Goal: Check status: Check status

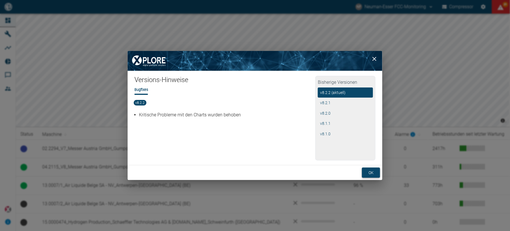
click at [371, 172] on button "ok" at bounding box center [371, 173] width 18 height 10
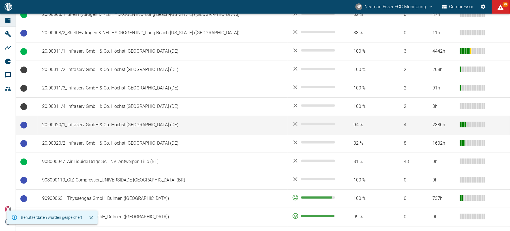
scroll to position [264, 0]
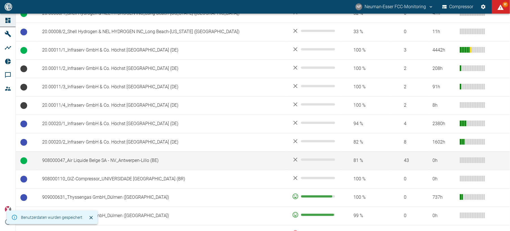
click at [136, 159] on td "908000047_Air Liquide Belge SA - NV_Antwerpen-Lillo (BE)" at bounding box center [163, 161] width 250 height 18
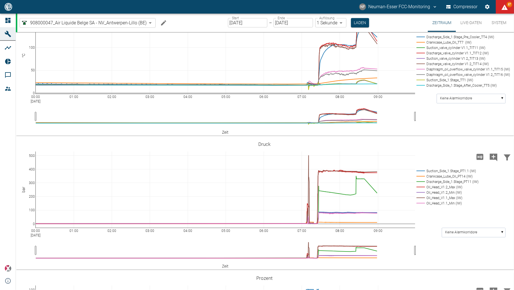
scroll to position [378, 0]
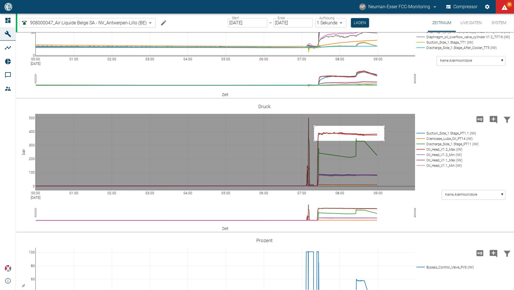
drag, startPoint x: 314, startPoint y: 216, endPoint x: 384, endPoint y: 231, distance: 71.8
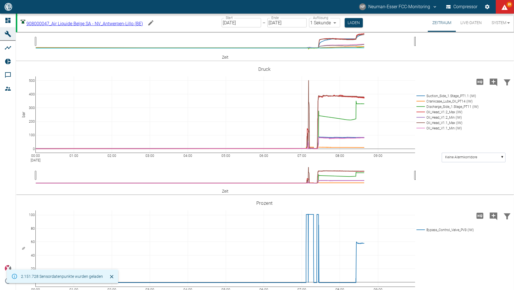
scroll to position [415, 0]
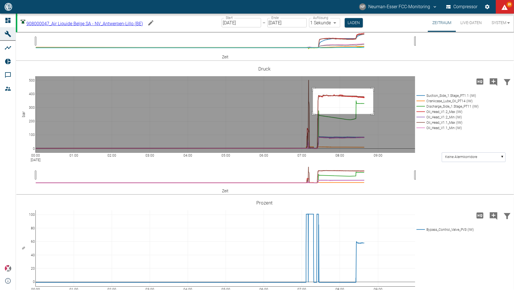
drag, startPoint x: 313, startPoint y: 179, endPoint x: 373, endPoint y: 205, distance: 65.5
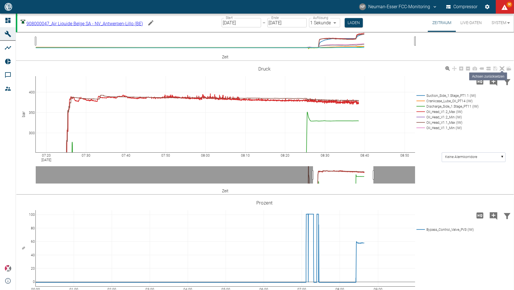
click at [502, 71] on icon at bounding box center [501, 68] width 5 height 5
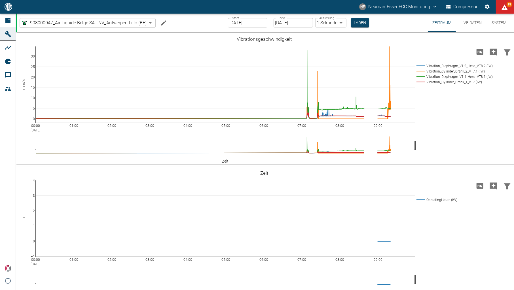
scroll to position [415, 0]
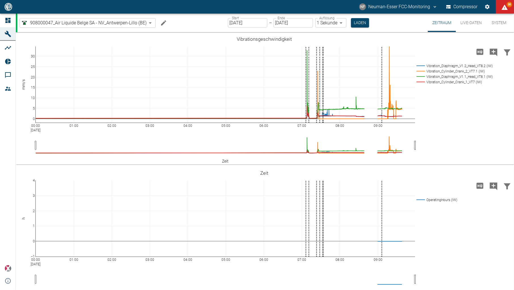
scroll to position [415, 0]
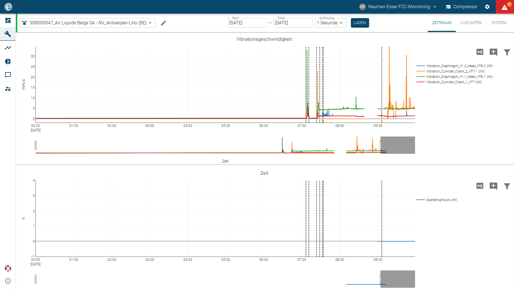
scroll to position [415, 0]
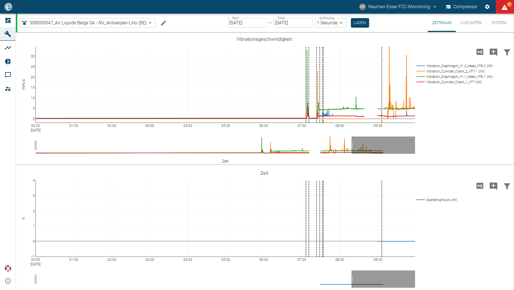
scroll to position [415, 0]
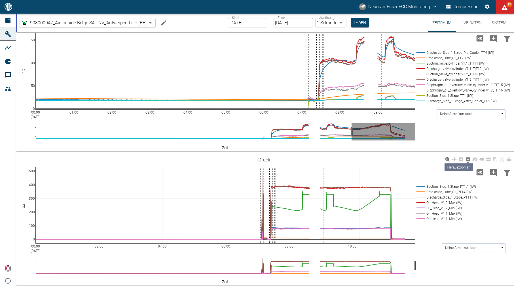
drag, startPoint x: 354, startPoint y: 23, endPoint x: 470, endPoint y: 160, distance: 179.5
click at [354, 23] on button "Laden" at bounding box center [360, 22] width 18 height 9
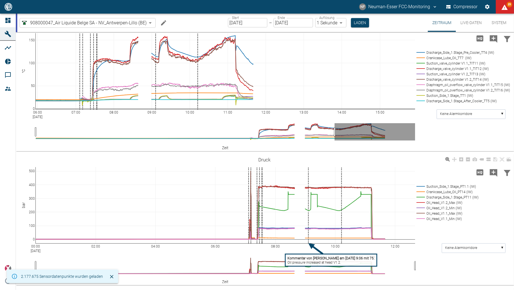
drag, startPoint x: 74, startPoint y: 113, endPoint x: -152, endPoint y: 127, distance: 226.5
click at [0, 127] on html "NF Neuman-Esser FCC-Monitoring Compressor 89 Dashboard Maschinen Analysen Repor…" at bounding box center [257, 145] width 514 height 290
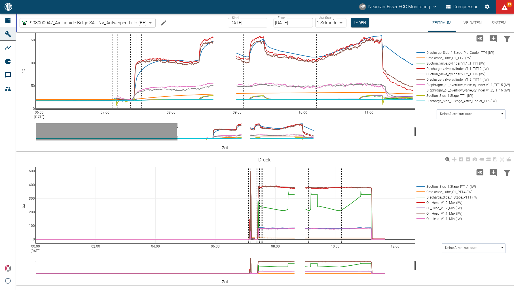
drag, startPoint x: 400, startPoint y: 113, endPoint x: 483, endPoint y: 125, distance: 83.6
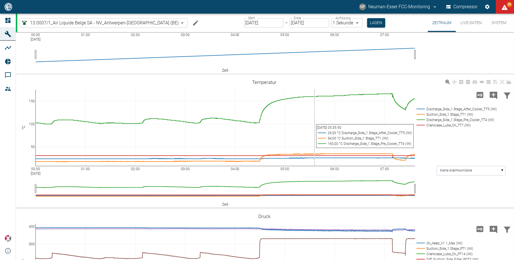
scroll to position [75, 0]
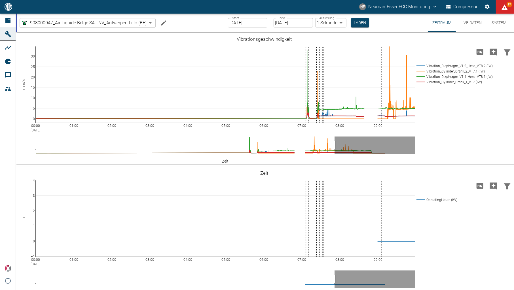
scroll to position [415, 0]
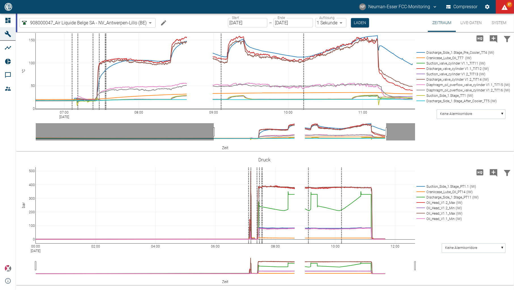
drag, startPoint x: 40, startPoint y: 113, endPoint x: 5, endPoint y: 112, distance: 35.1
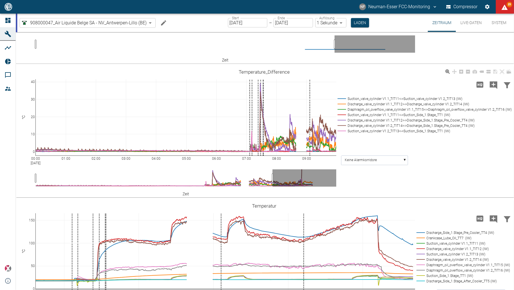
scroll to position [227, 0]
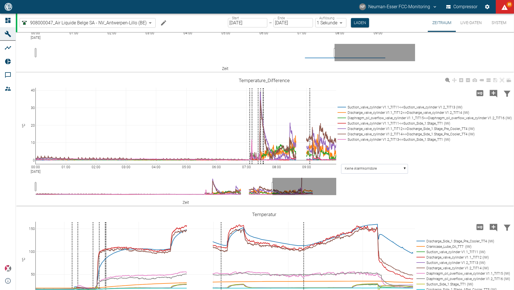
click at [339, 107] on rect at bounding box center [423, 107] width 175 height 5
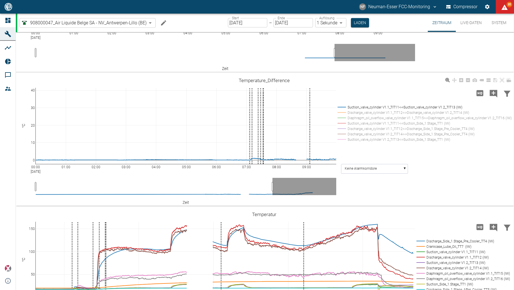
click at [341, 114] on rect at bounding box center [423, 112] width 175 height 5
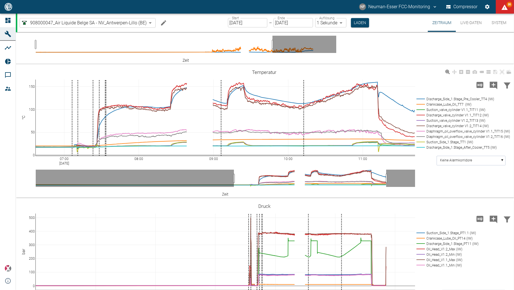
scroll to position [378, 0]
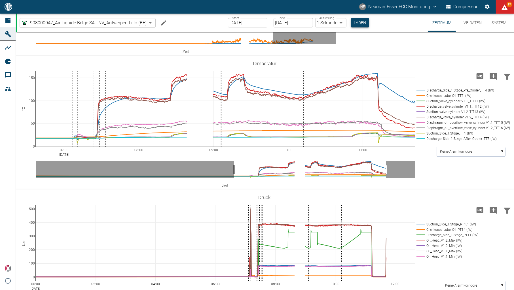
click at [359, 23] on button "Laden" at bounding box center [360, 22] width 18 height 9
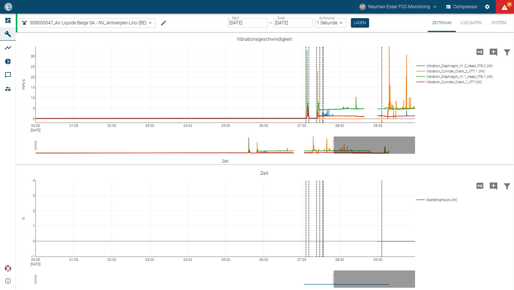
scroll to position [378, 0]
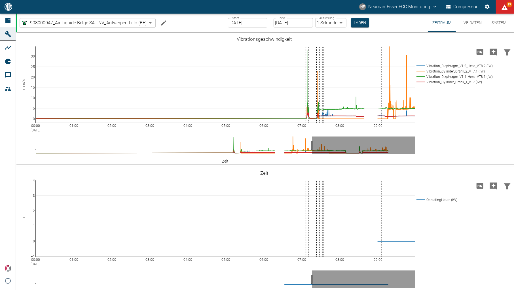
scroll to position [378, 0]
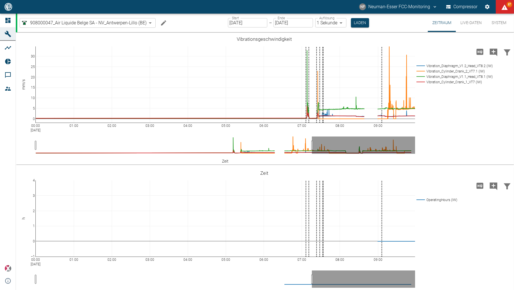
scroll to position [378, 0]
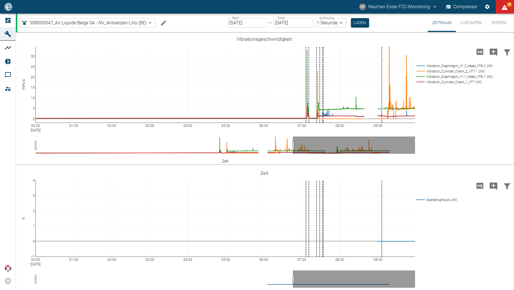
scroll to position [378, 0]
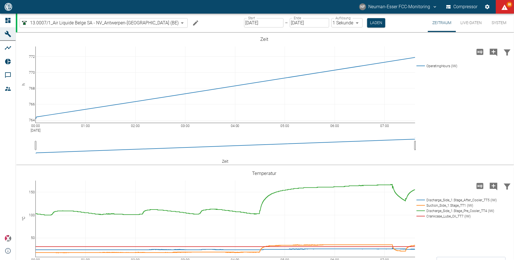
scroll to position [75, 0]
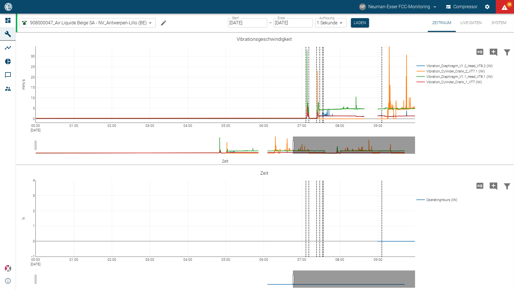
scroll to position [378, 0]
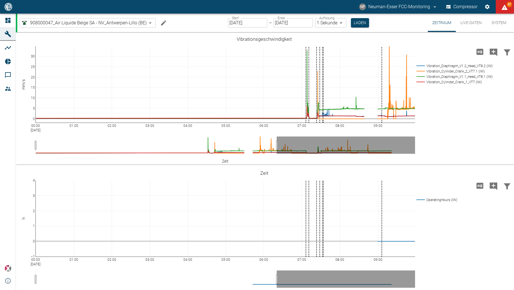
scroll to position [378, 0]
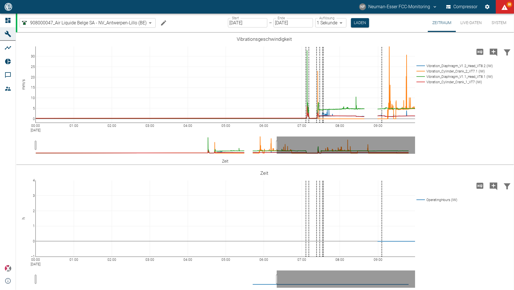
scroll to position [378, 0]
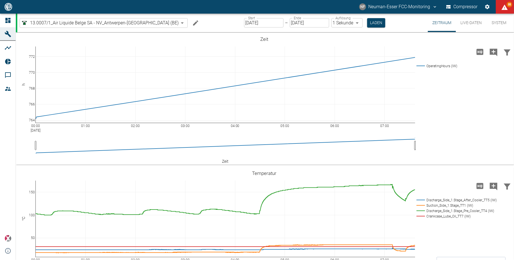
scroll to position [75, 0]
